Goal: Task Accomplishment & Management: Manage account settings

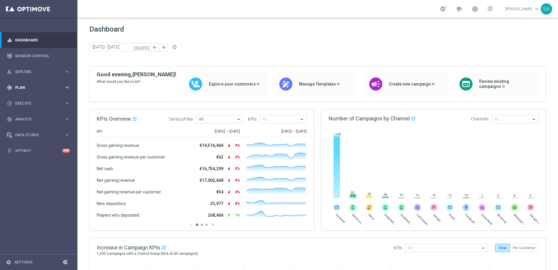
click at [42, 88] on span "Plan" at bounding box center [39, 88] width 49 height 4
click at [35, 99] on link "Target Groups" at bounding box center [38, 99] width 46 height 5
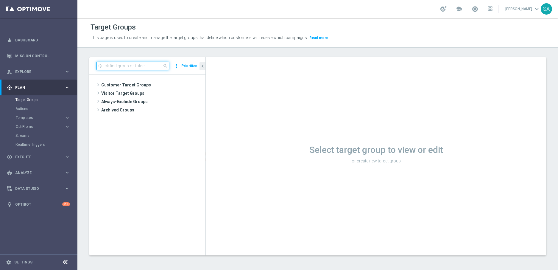
click at [143, 65] on input at bounding box center [133, 66] width 73 height 8
paste input "de_TGT_VIP_EM_TAC_GM__LIVECASINO"
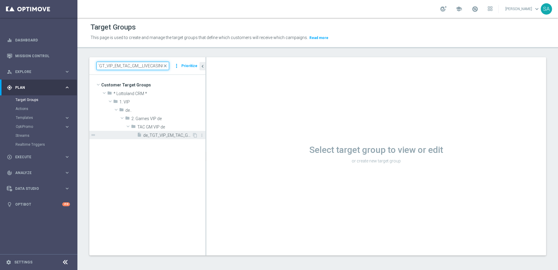
type input "de_TGT_VIP_EM_TAC_GM__LIVECASINO"
click at [161, 137] on span "de_TGT_VIP_EM_TAC_GM__LIVECASINO" at bounding box center [167, 135] width 49 height 5
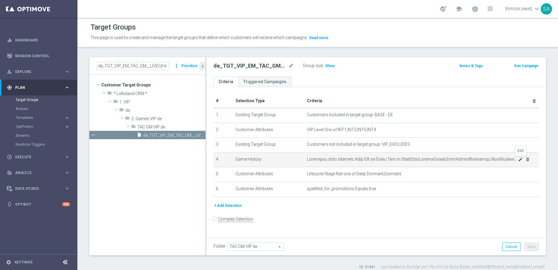
click at [520, 160] on icon "mode_edit" at bounding box center [520, 159] width 5 height 5
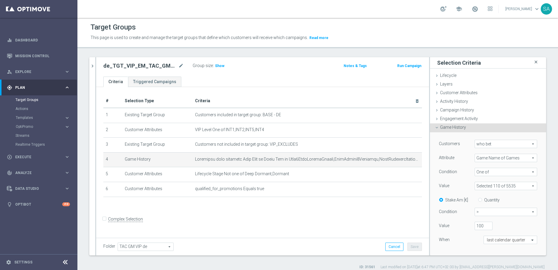
click at [538, 60] on icon "close" at bounding box center [536, 62] width 6 height 8
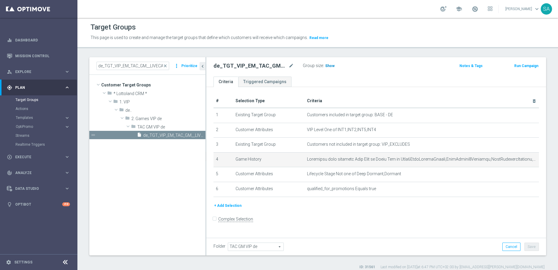
click at [332, 63] on h3 "Show" at bounding box center [330, 66] width 11 height 7
